Goal: Transaction & Acquisition: Purchase product/service

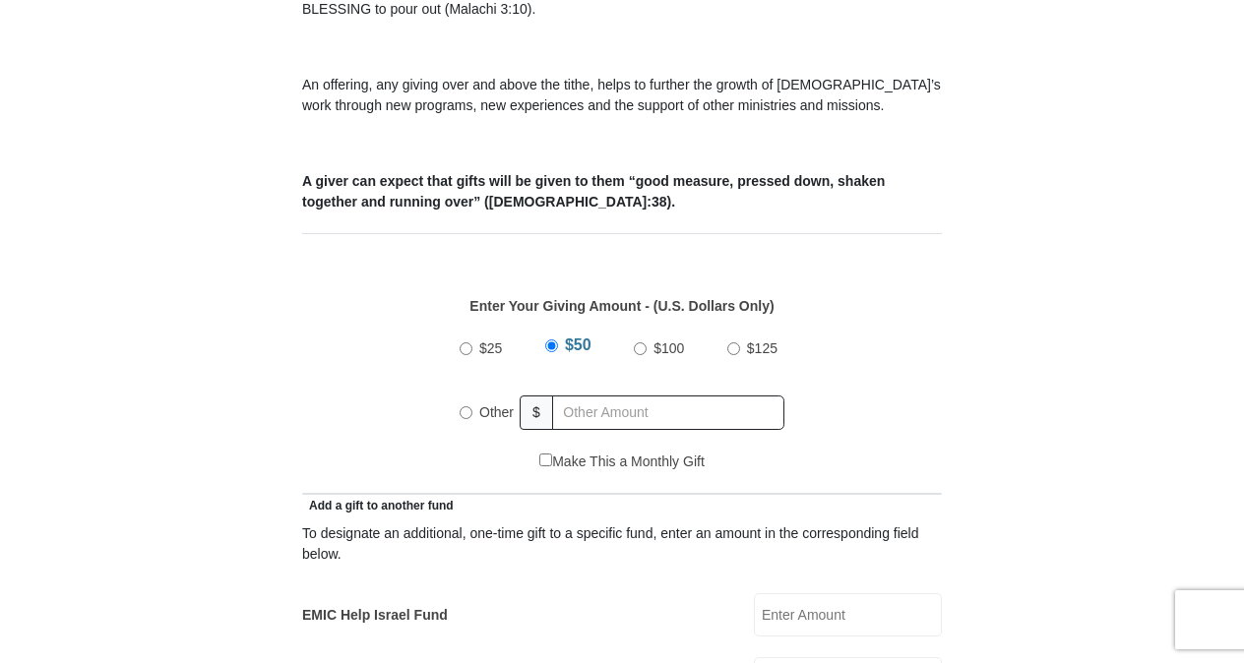
scroll to position [787, 0]
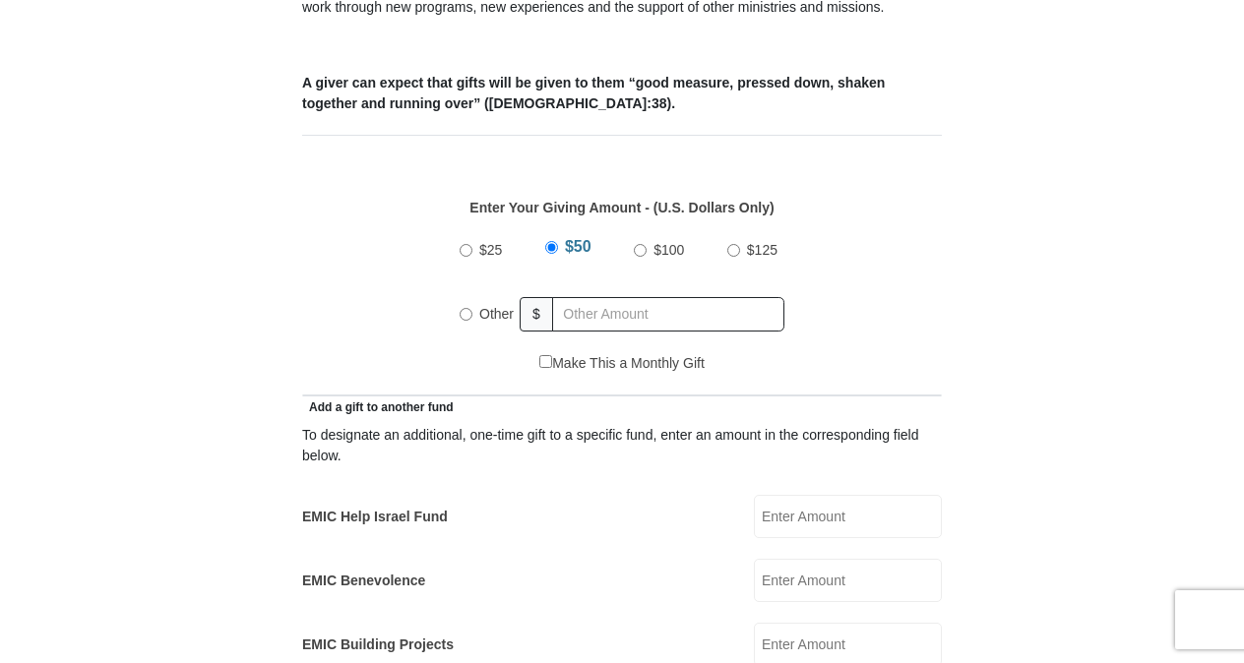
click at [730, 244] on input "$125" at bounding box center [733, 250] width 13 height 13
radio input "true"
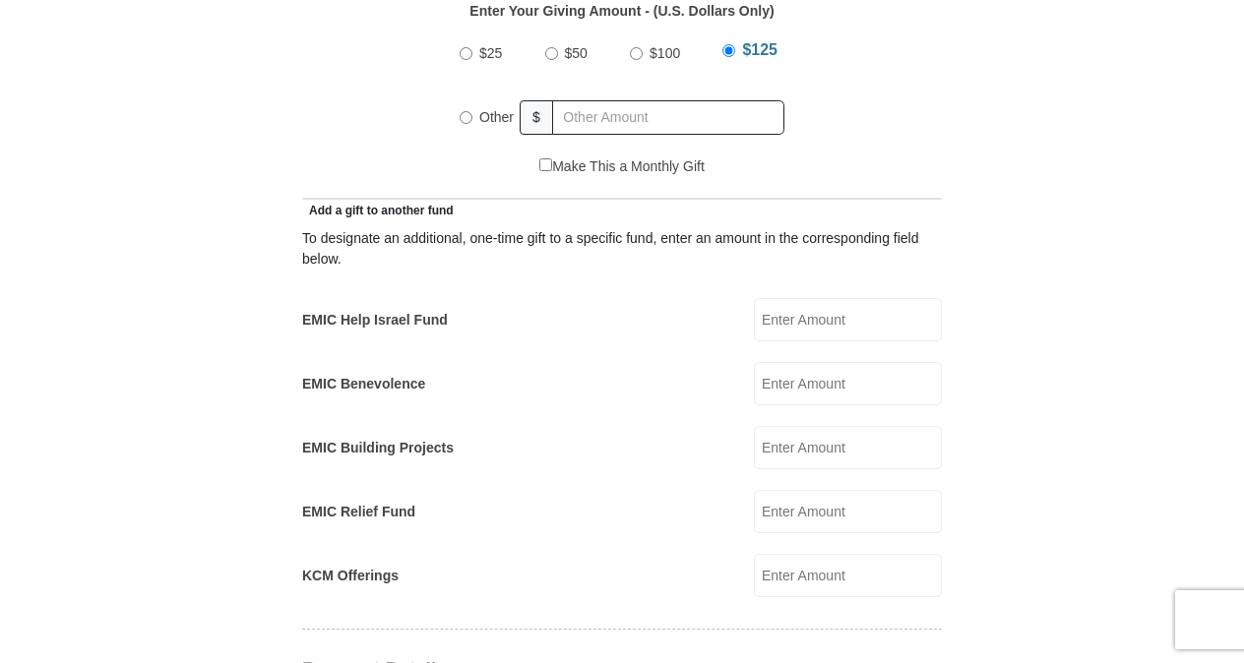
scroll to position [1082, 0]
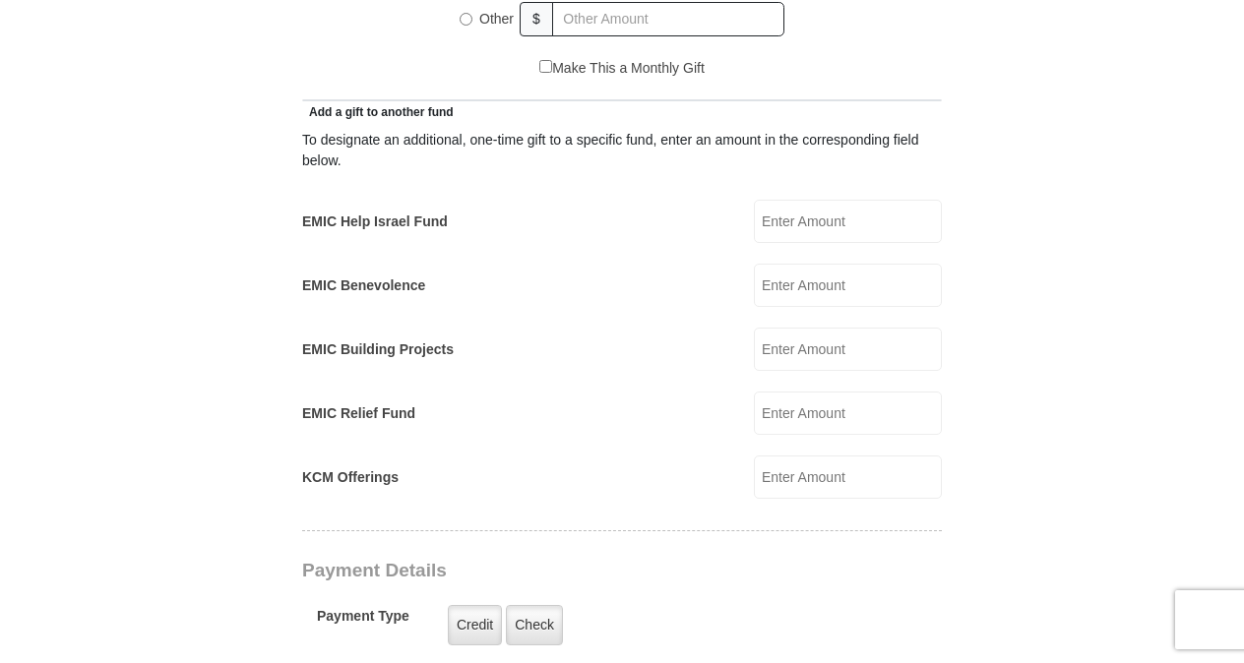
click at [764, 200] on input "EMIC Help Israel Fund" at bounding box center [848, 221] width 188 height 43
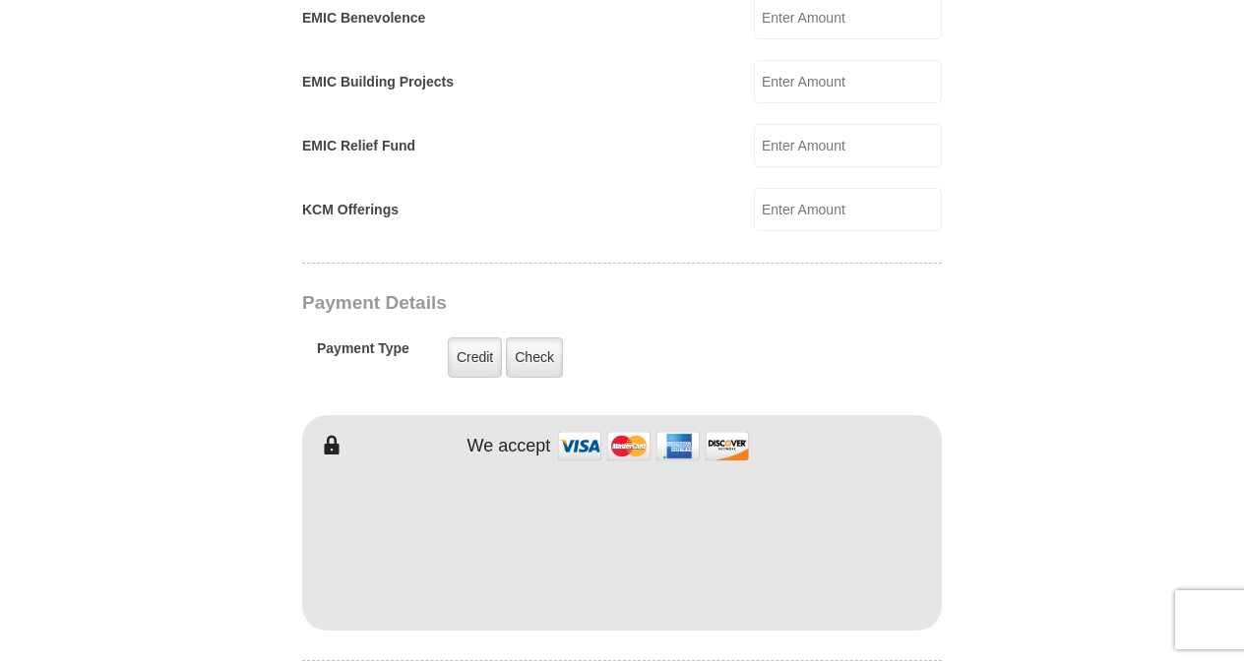
scroll to position [1377, 0]
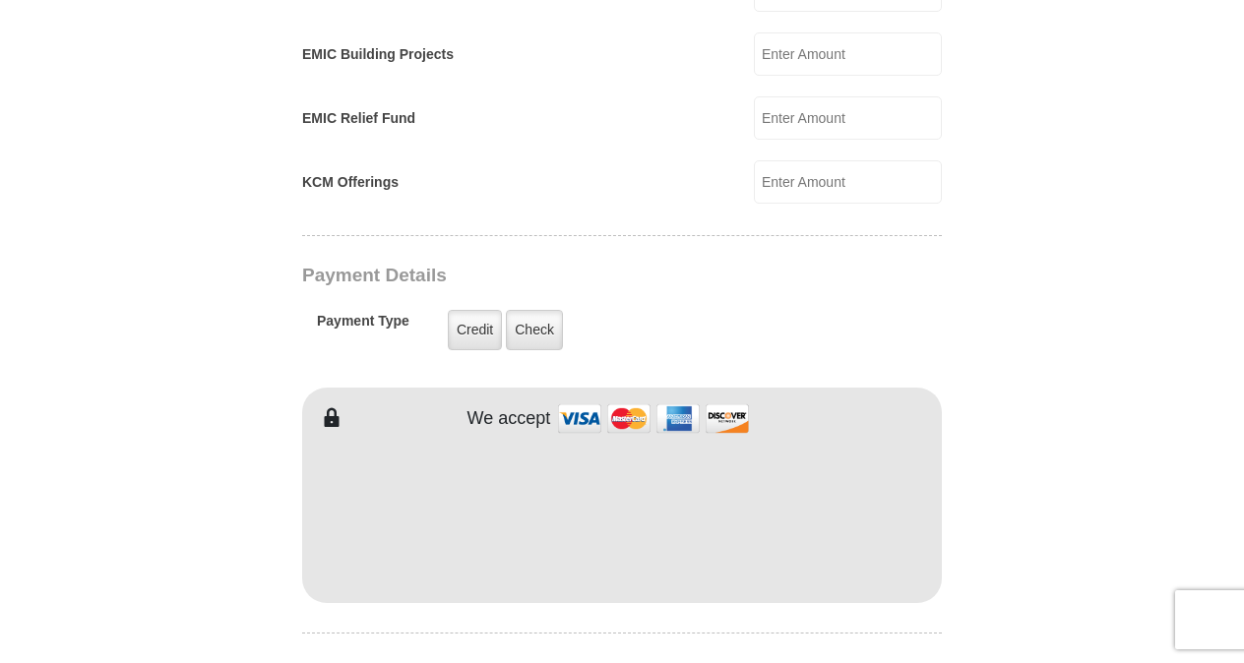
type input "150"
click at [1224, 259] on body "Eagle Mountain International Church Online Giving Because of gifts like yours, …" at bounding box center [622, 424] width 1244 height 3603
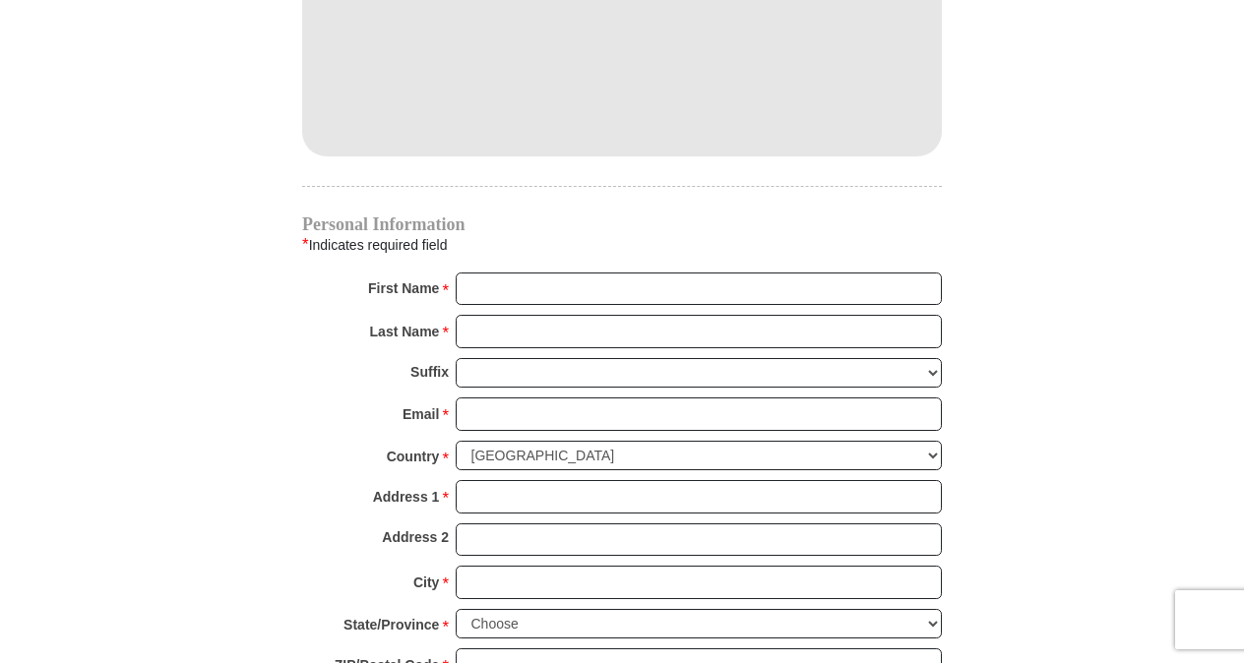
scroll to position [1869, 0]
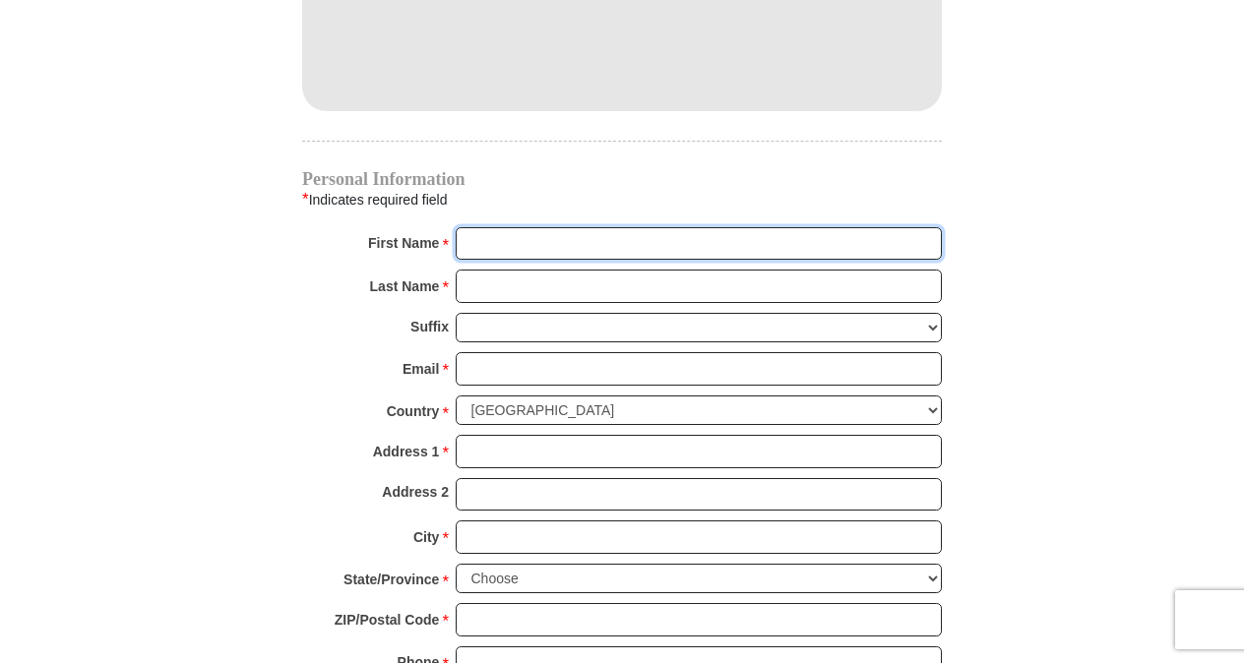
click at [537, 227] on input "First Name *" at bounding box center [699, 243] width 486 height 33
type input "VALERIE"
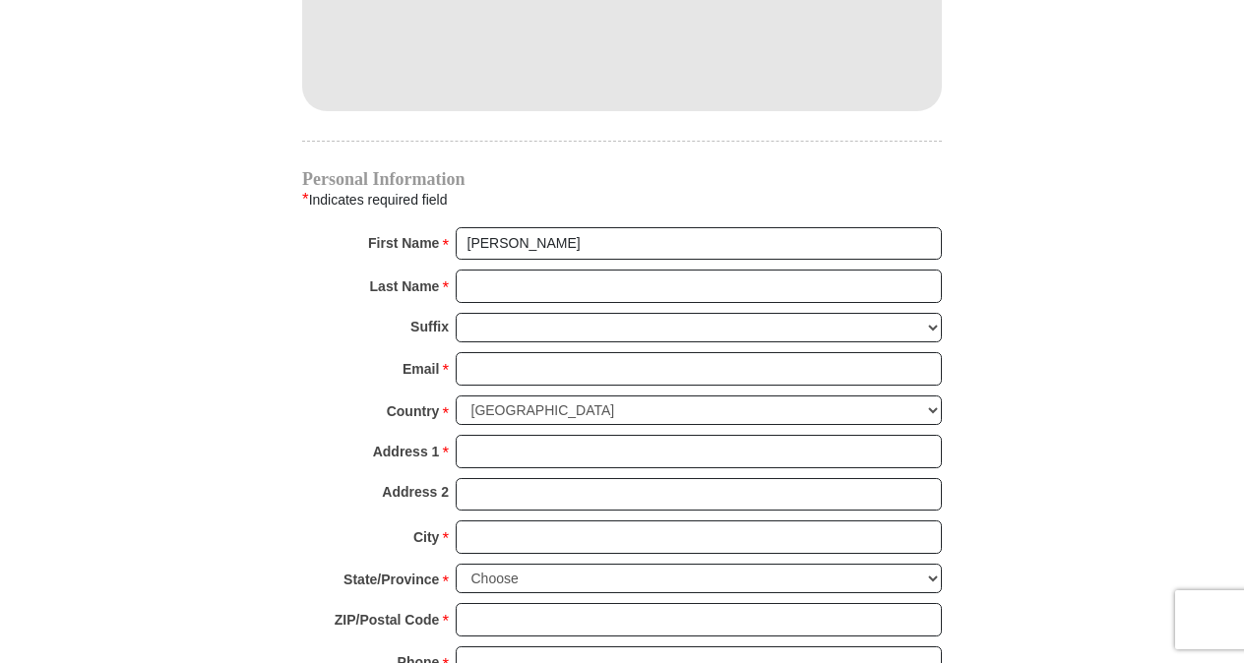
type input "100"
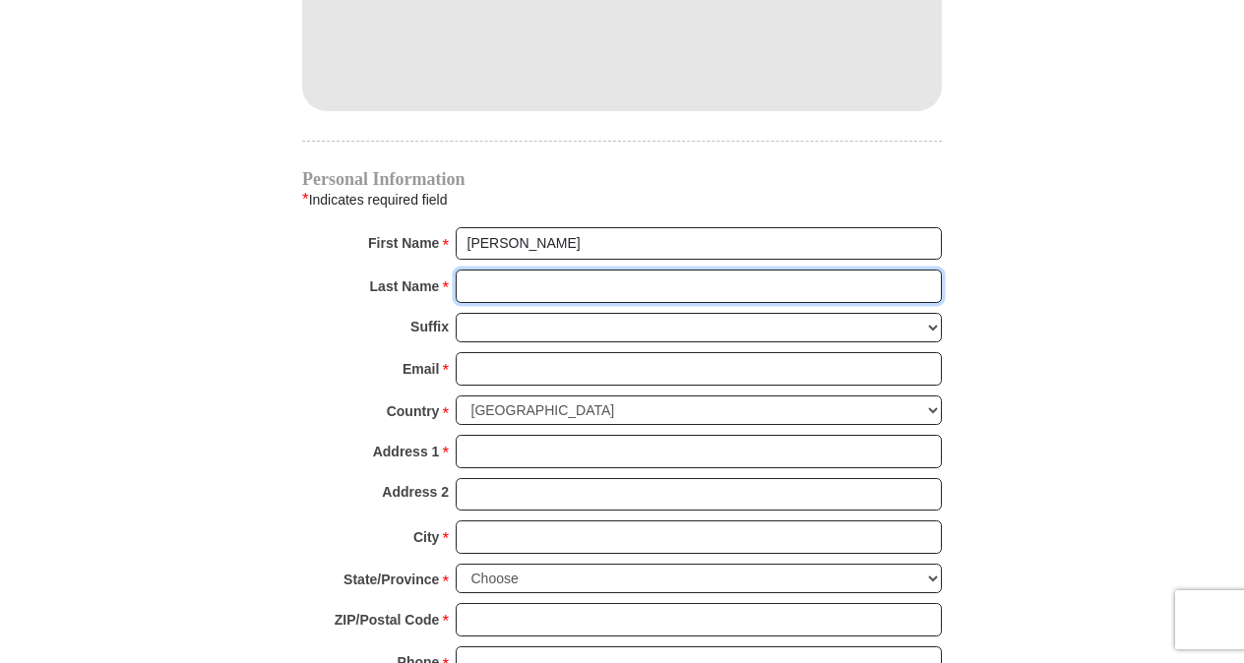
type input "WARD"
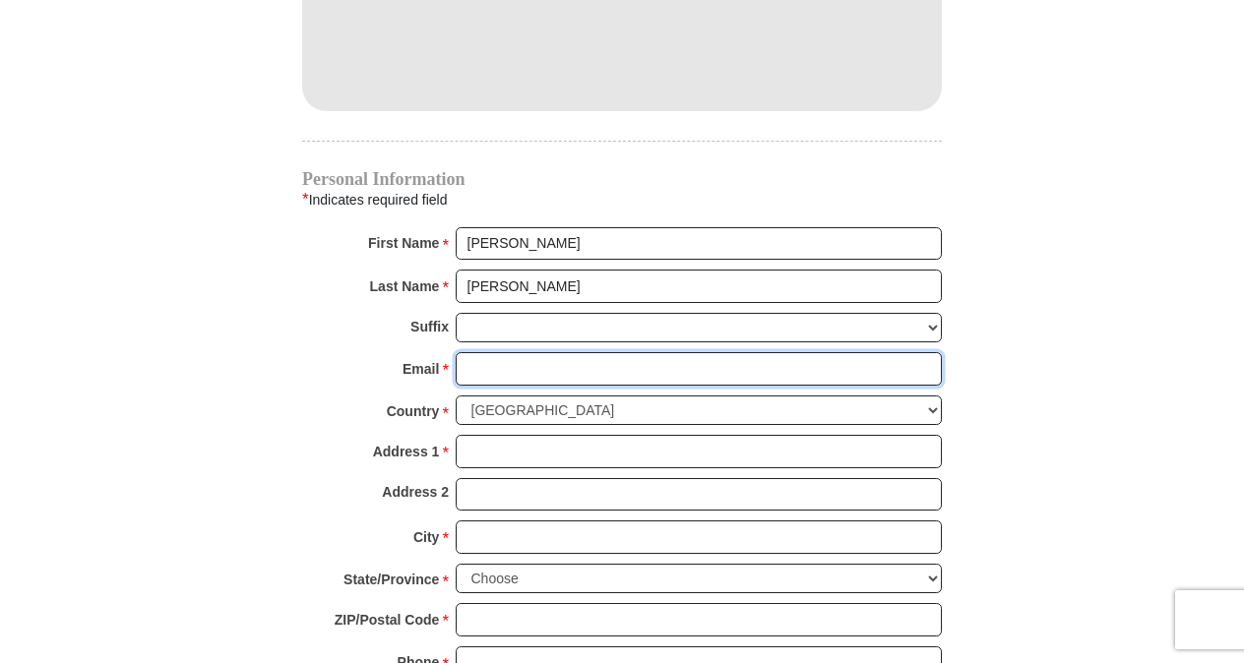
type input "valw61@gmail.com"
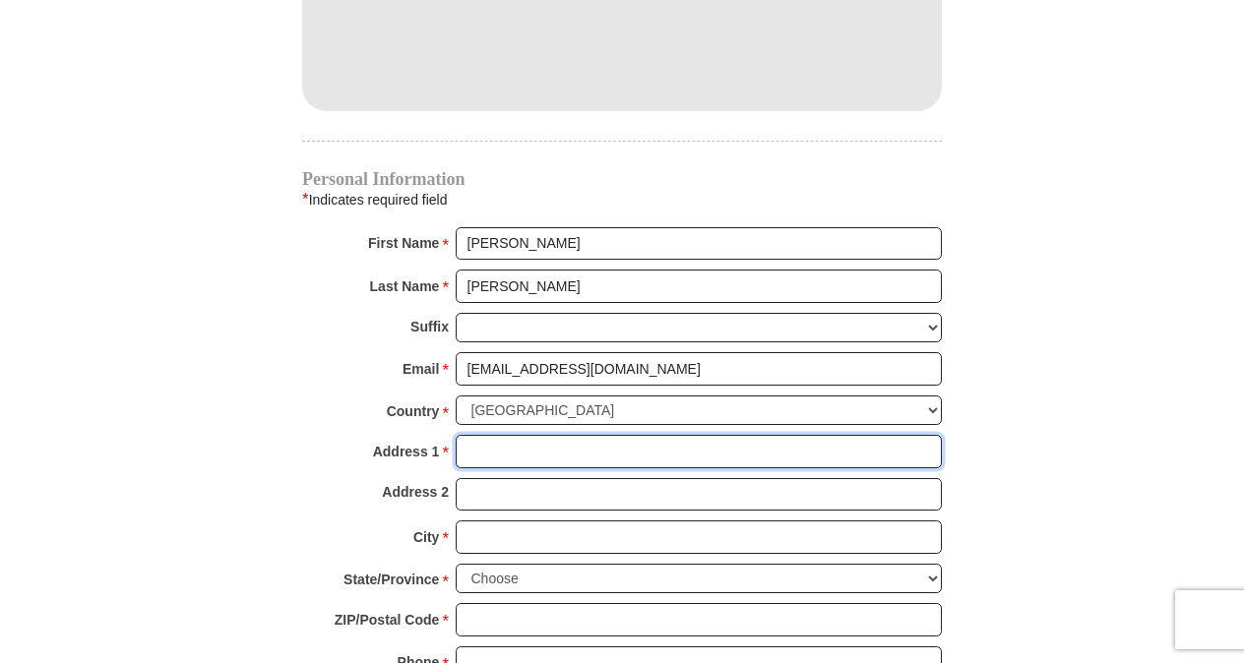
type input "6027 MOUNT BONNELL CV"
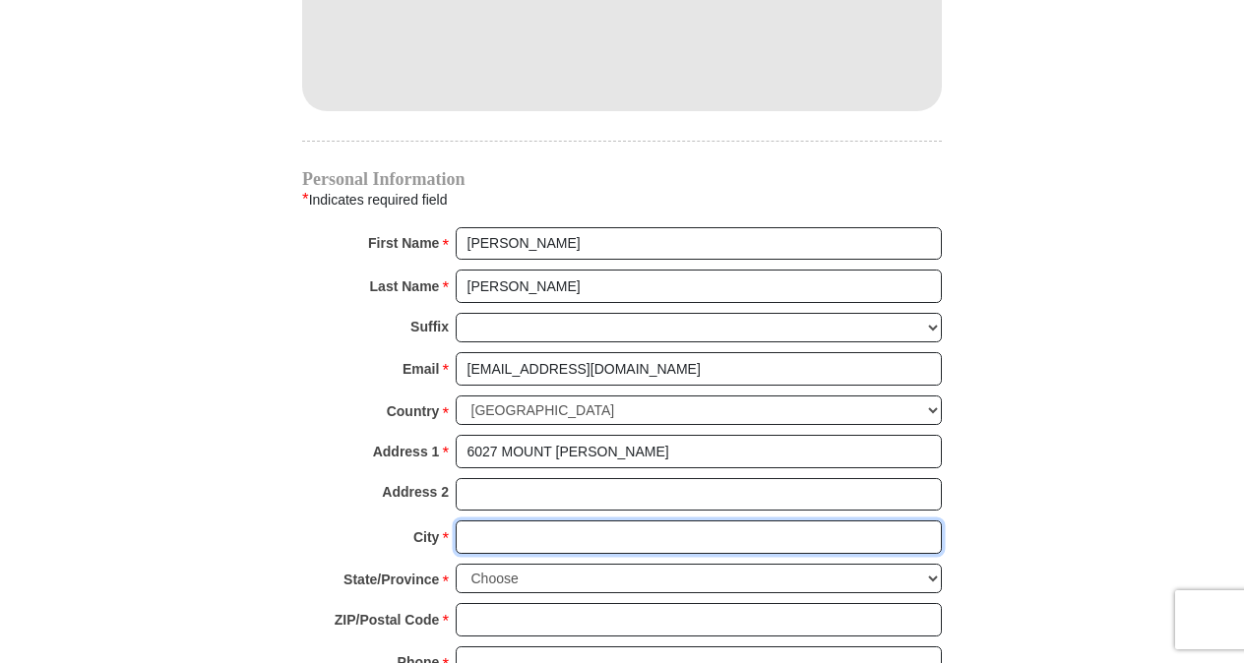
type input "AUSTIN"
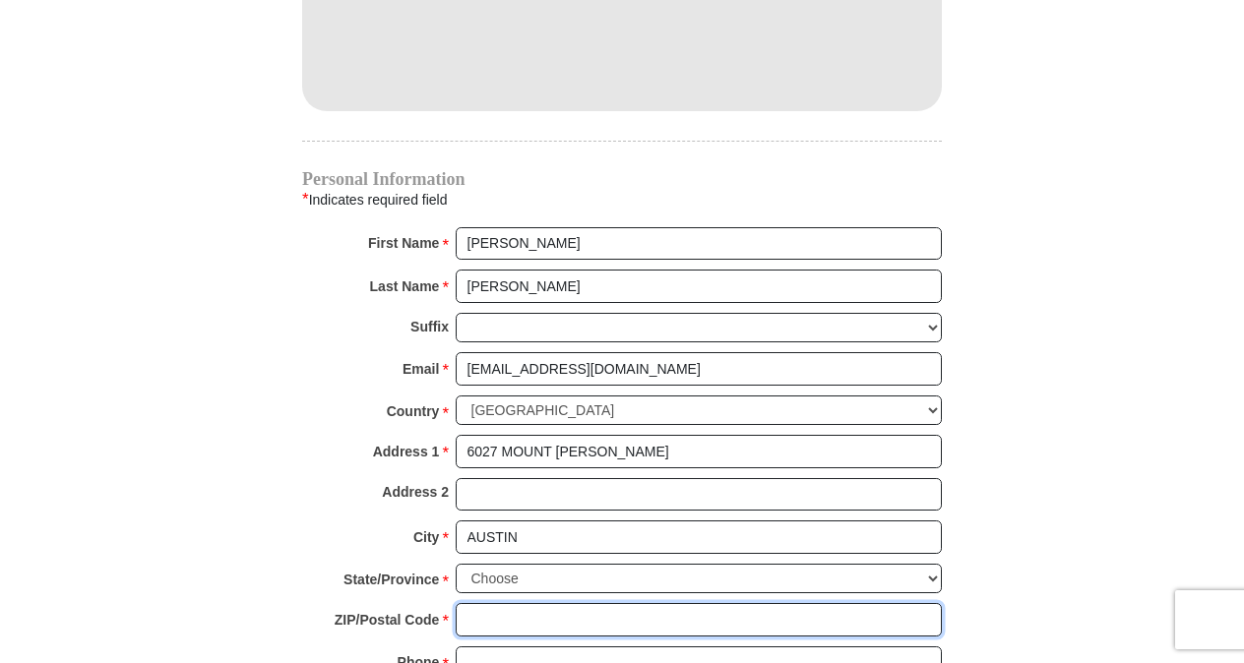
type input "78731"
type input "5127052995"
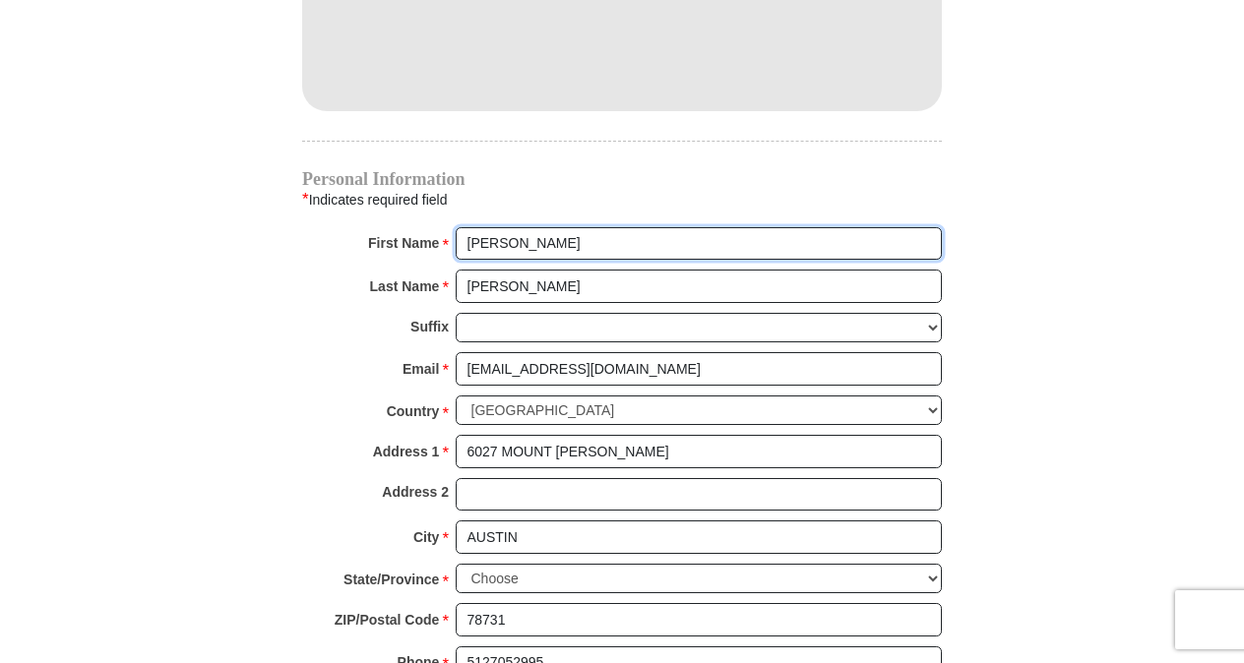
radio input "true"
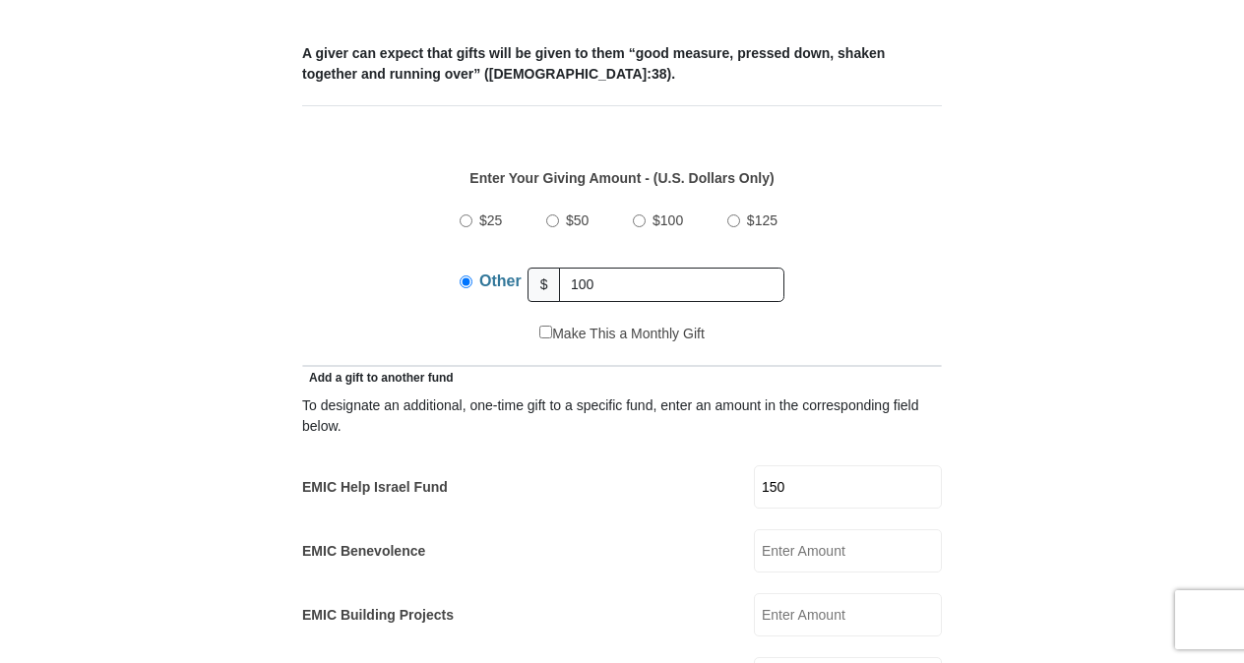
scroll to position [787, 0]
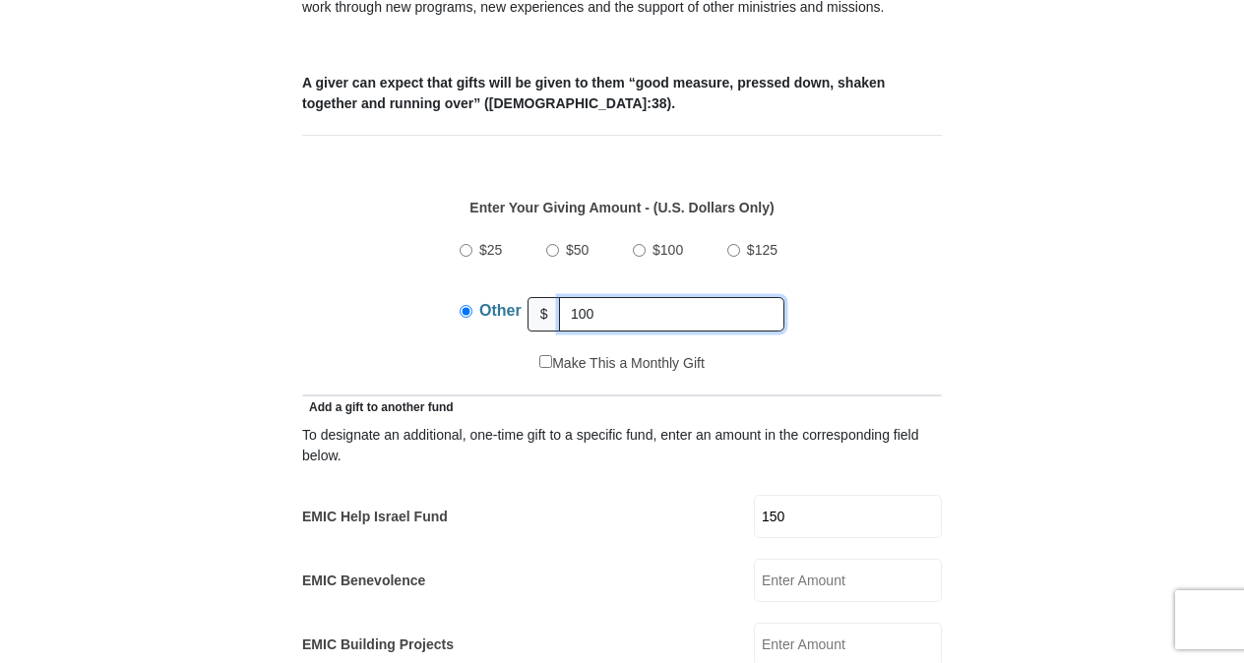
click at [611, 297] on input "100" at bounding box center [671, 314] width 225 height 34
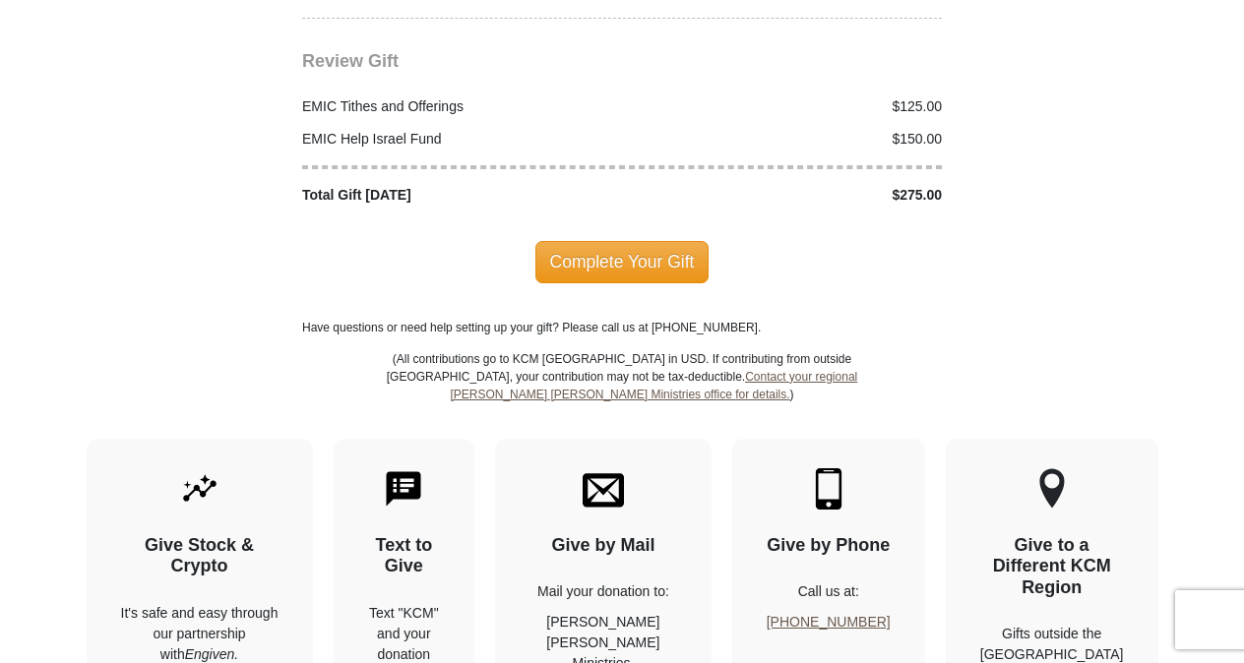
scroll to position [2558, 0]
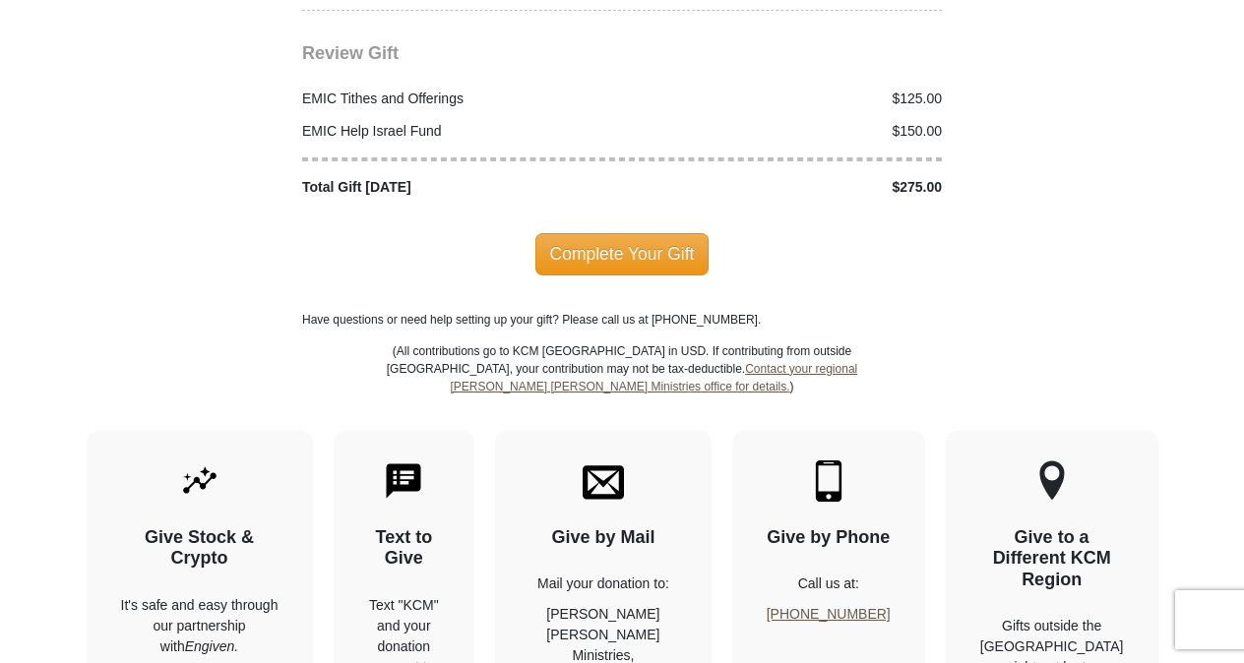
type input "125"
click at [652, 233] on span "Complete Your Gift" at bounding box center [622, 253] width 174 height 41
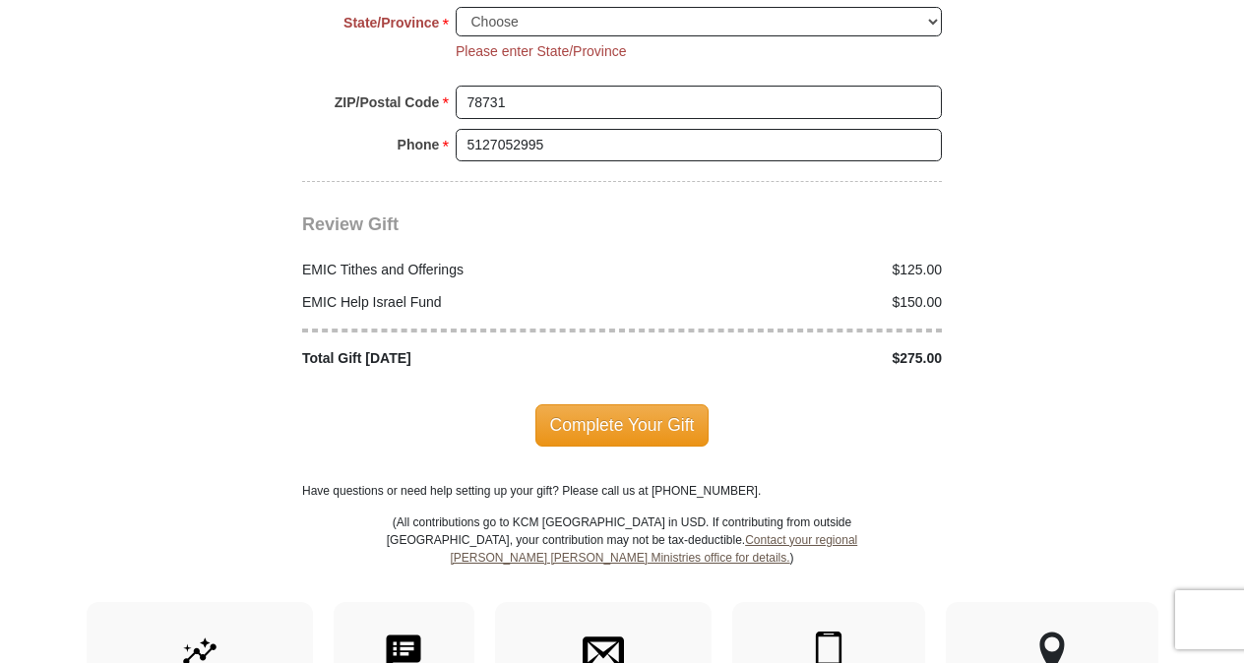
scroll to position [2374, 0]
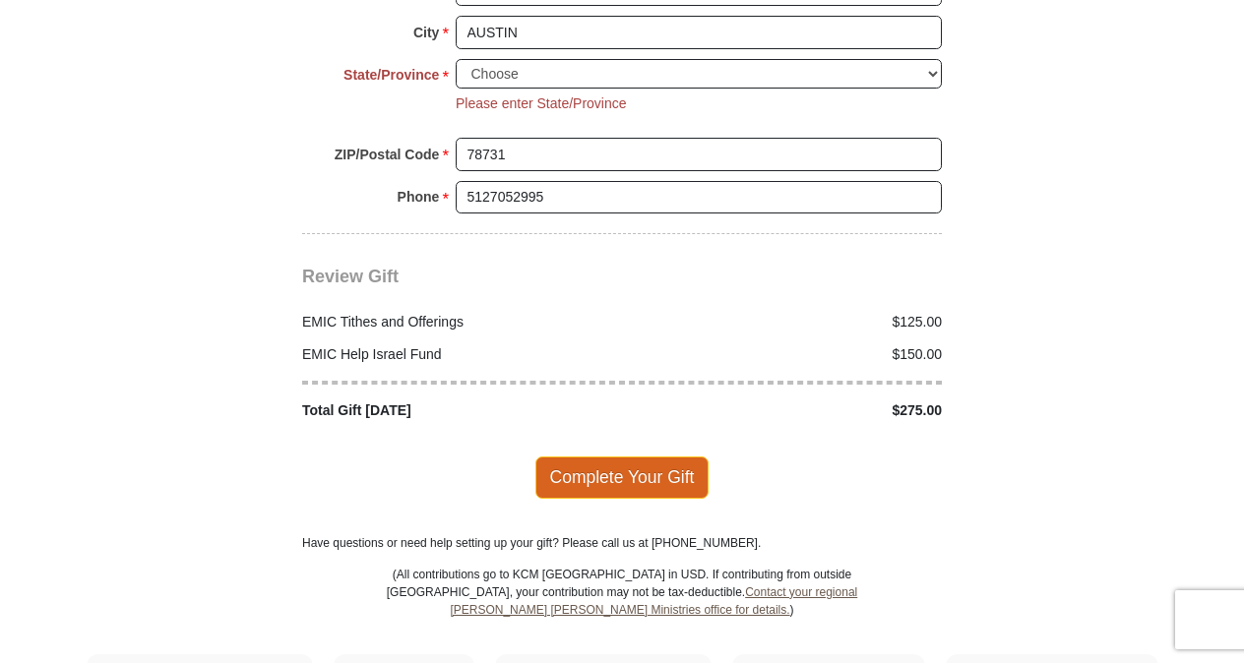
click at [658, 457] on span "Complete Your Gift" at bounding box center [622, 477] width 174 height 41
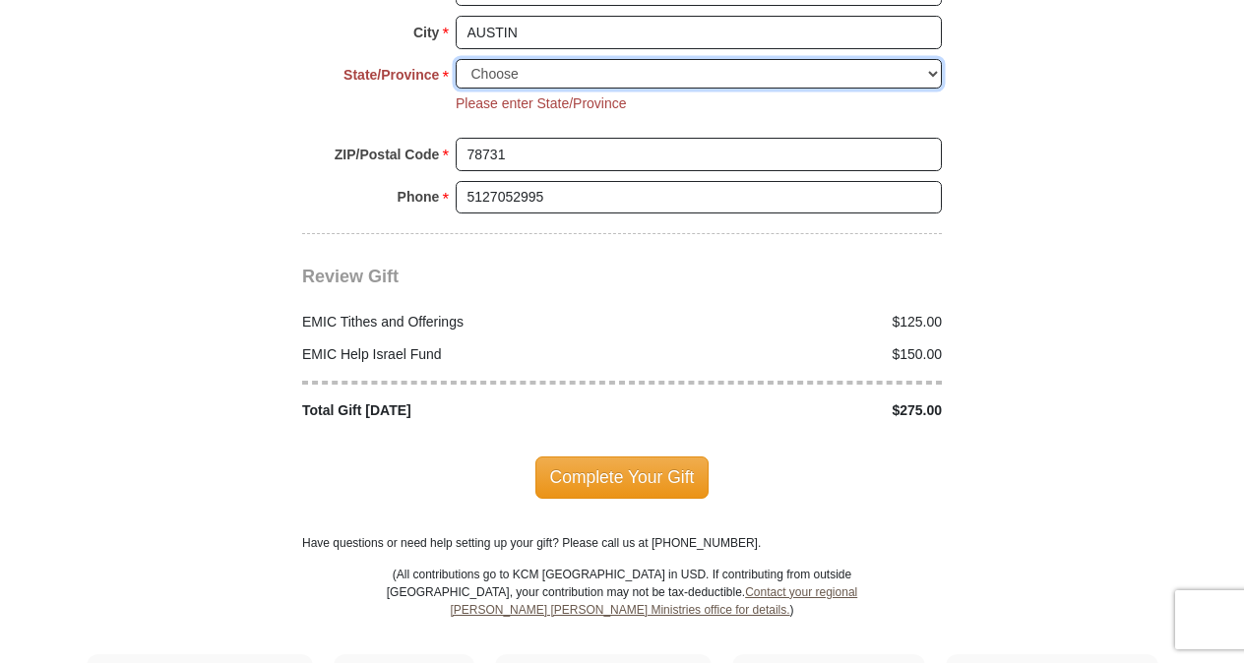
click at [538, 59] on select "Choose Alabama Alaska American Samoa Arizona Arkansas Armed Forces Americas Arm…" at bounding box center [699, 74] width 486 height 31
select select "TX"
click at [456, 59] on select "Choose Alabama Alaska American Samoa Arizona Arkansas Armed Forces Americas Arm…" at bounding box center [699, 74] width 486 height 31
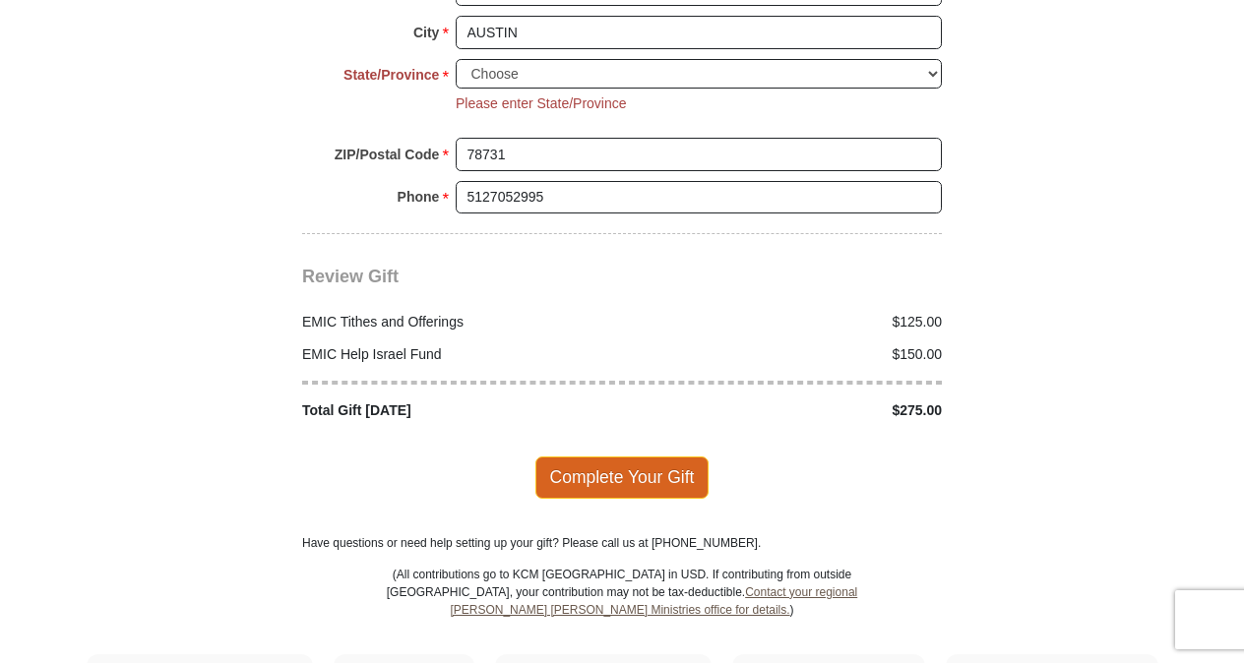
click at [645, 457] on span "Complete Your Gift" at bounding box center [622, 477] width 174 height 41
